Goal: Obtain resource: Download file/media

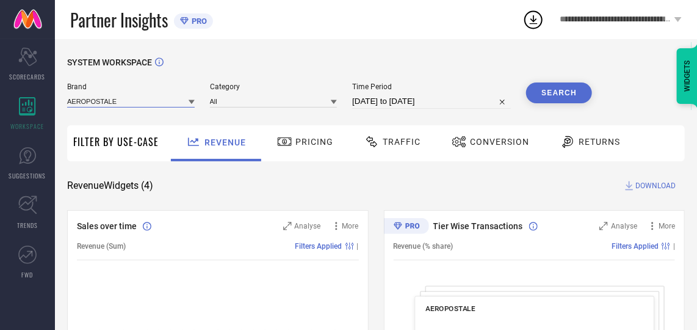
click at [134, 104] on input at bounding box center [131, 101] width 128 height 13
type input "fly"
click at [118, 120] on span "FLYING MACHINE" at bounding box center [102, 118] width 59 height 9
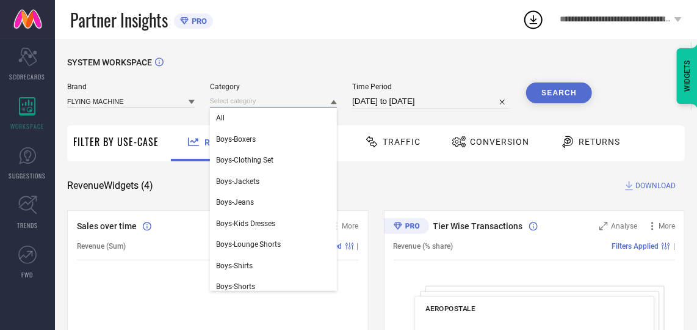
click at [254, 101] on input at bounding box center [274, 101] width 128 height 13
click at [276, 119] on div "All" at bounding box center [274, 117] width 128 height 21
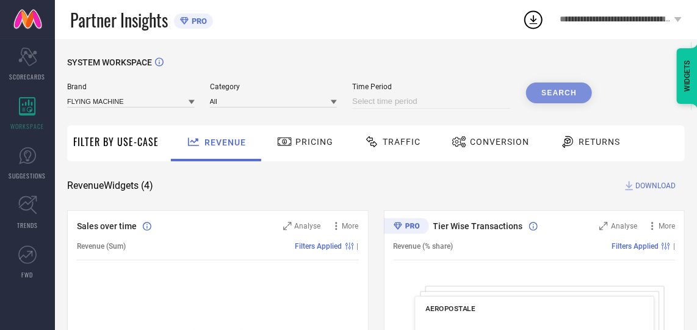
select select "9"
select select "2025"
select select "10"
select select "2025"
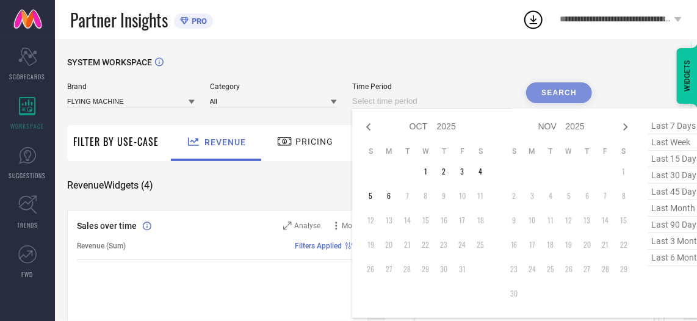
click at [440, 95] on input at bounding box center [431, 101] width 159 height 15
click at [429, 169] on td "1" at bounding box center [425, 171] width 18 height 18
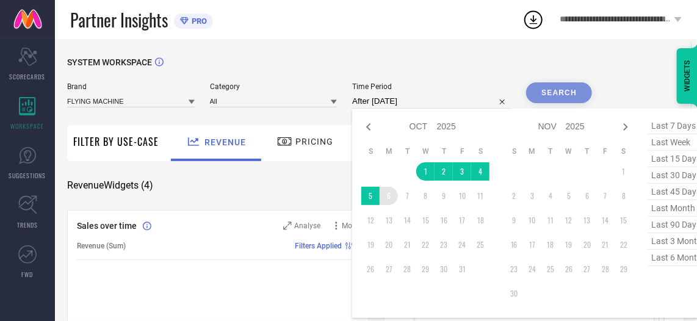
type input "[DATE] to [DATE]"
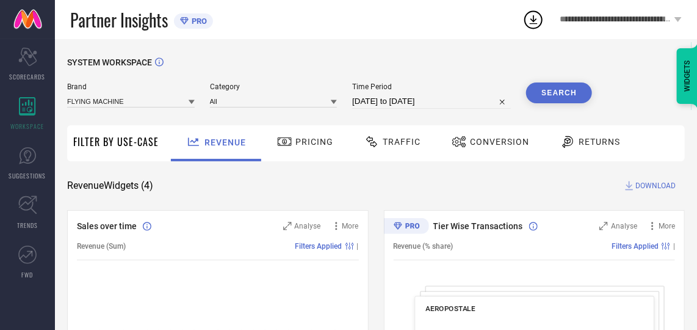
click at [549, 97] on button "Search" at bounding box center [559, 92] width 66 height 21
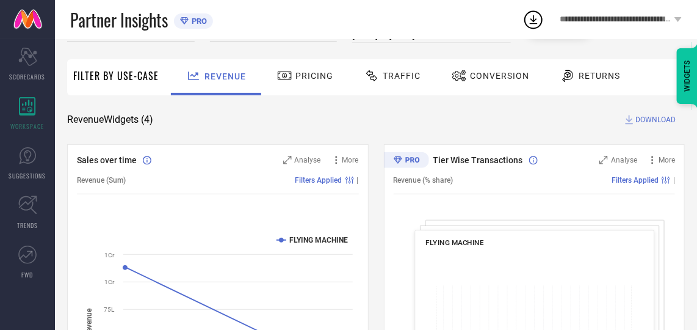
click at [475, 75] on span "Conversion" at bounding box center [499, 76] width 59 height 10
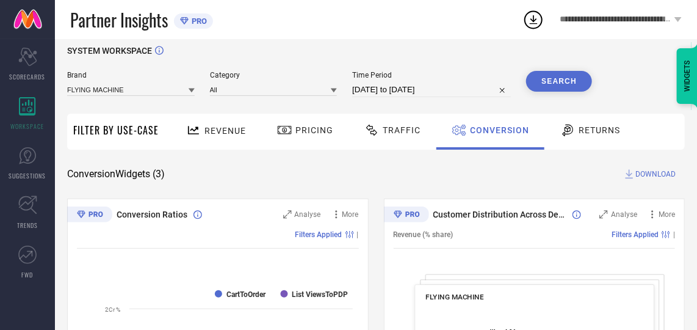
scroll to position [7, 0]
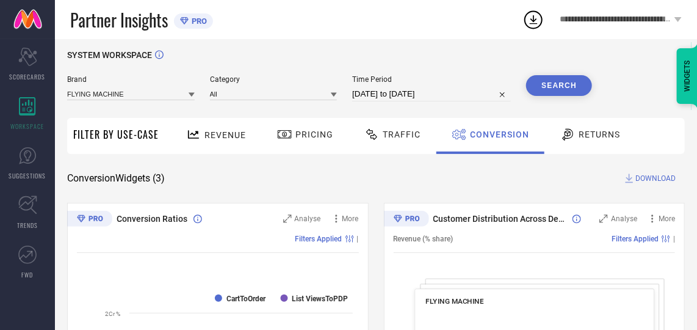
click at [647, 175] on span "DOWNLOAD" at bounding box center [656, 178] width 40 height 12
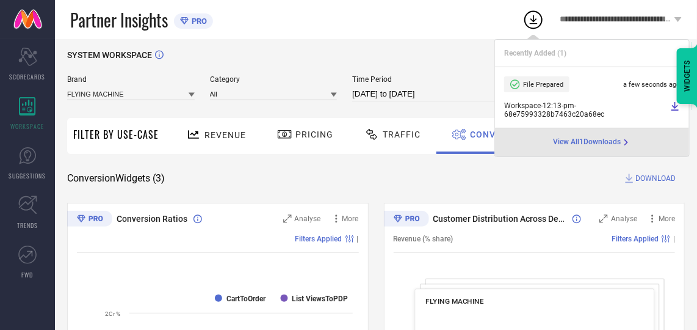
click at [365, 173] on div "Conversion Widgets ( 3 ) DOWNLOAD" at bounding box center [376, 178] width 618 height 12
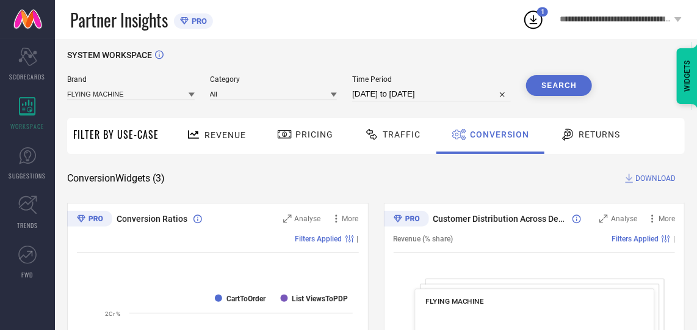
click at [390, 138] on span "Traffic" at bounding box center [402, 134] width 38 height 10
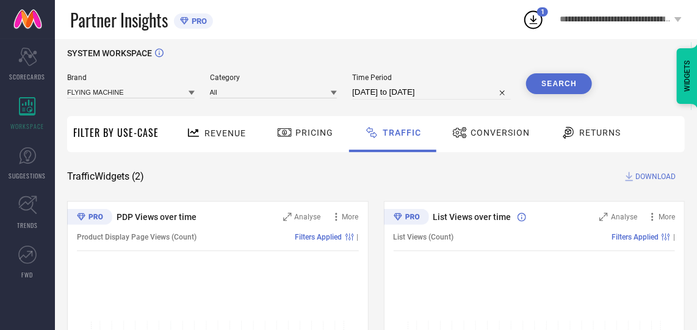
scroll to position [1, 0]
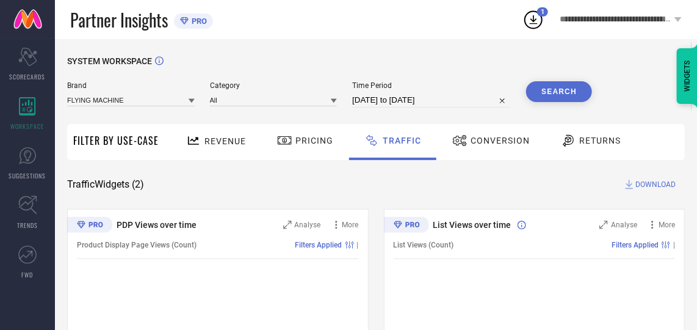
click at [487, 140] on span "Conversion" at bounding box center [500, 141] width 59 height 10
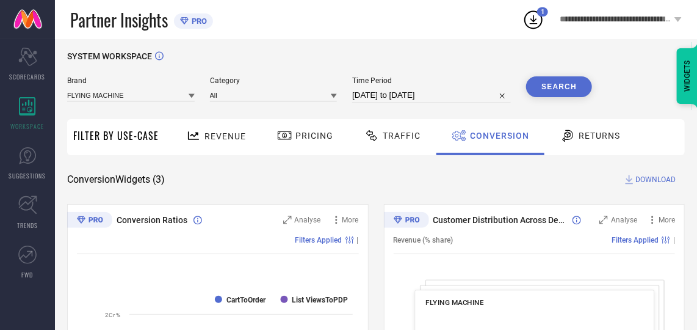
scroll to position [0, 0]
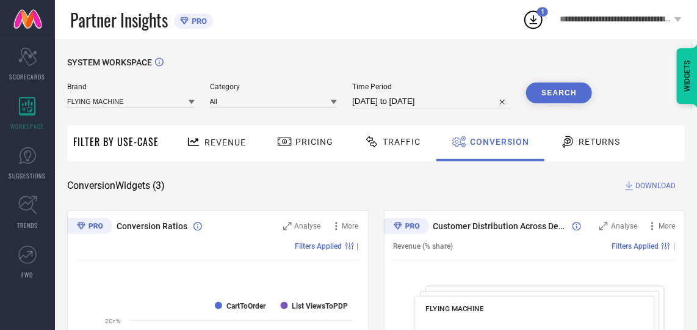
click at [651, 182] on span "DOWNLOAD" at bounding box center [656, 186] width 40 height 12
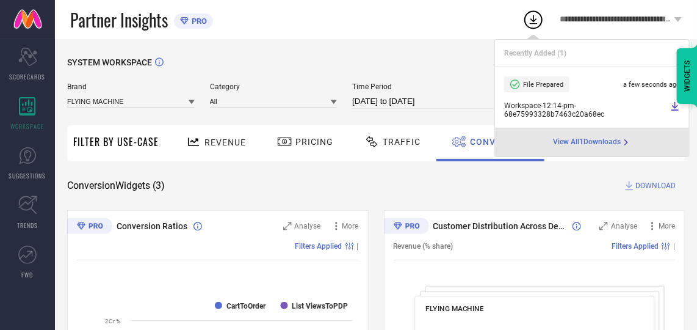
click at [365, 60] on div "SYSTEM WORKSPACE" at bounding box center [376, 69] width 618 height 25
